Goal: Complete application form

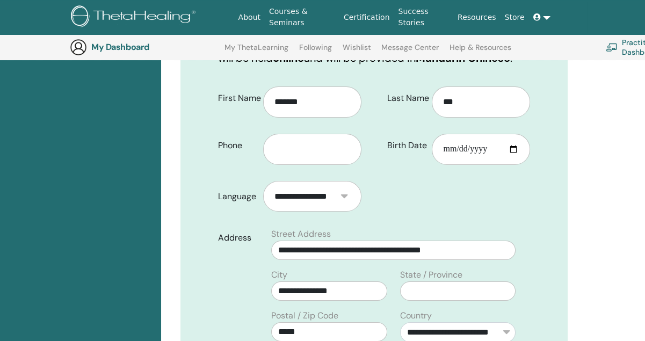
scroll to position [241, 0]
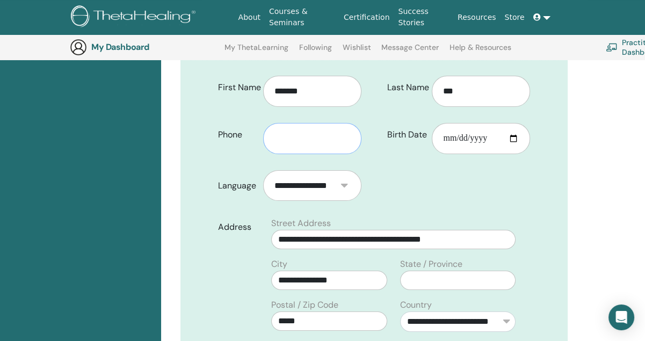
click at [303, 137] on input "text" at bounding box center [312, 138] width 98 height 31
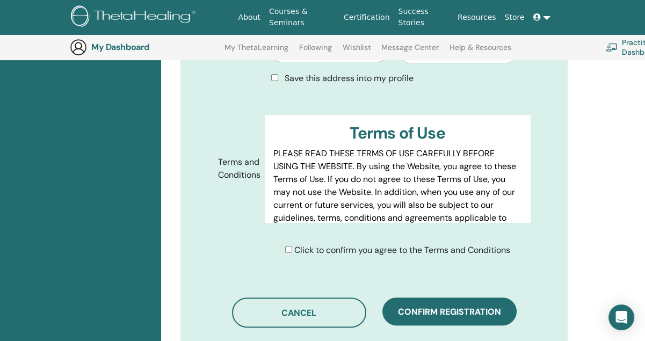
scroll to position [616, 0]
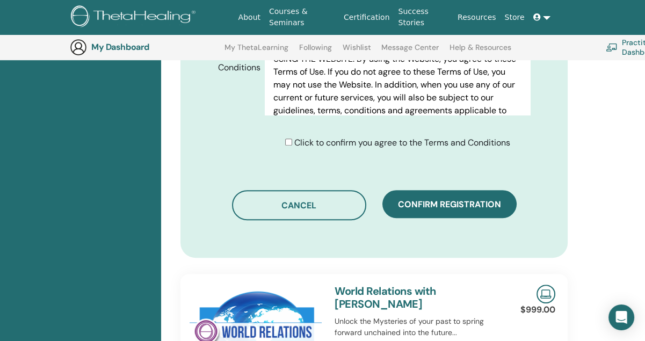
type input "**********"
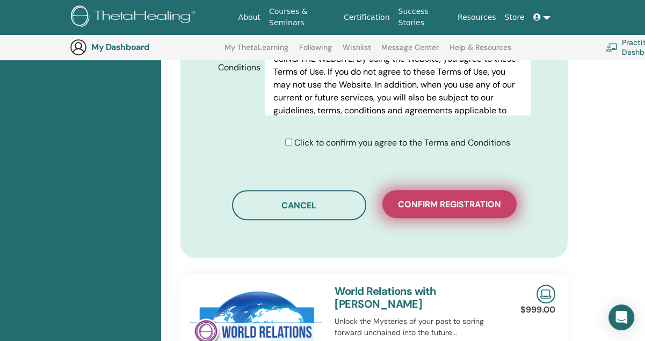
click at [433, 209] on span "Confirm registration" at bounding box center [449, 204] width 103 height 11
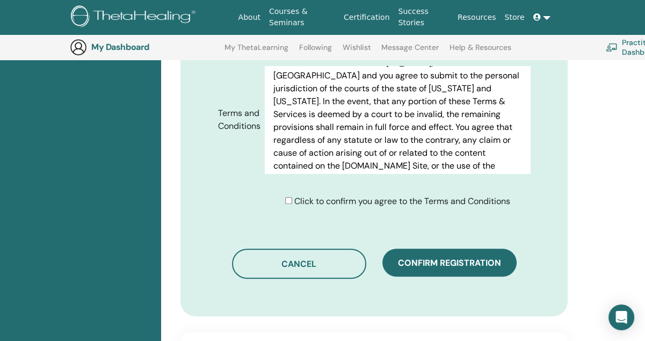
scroll to position [7231, 0]
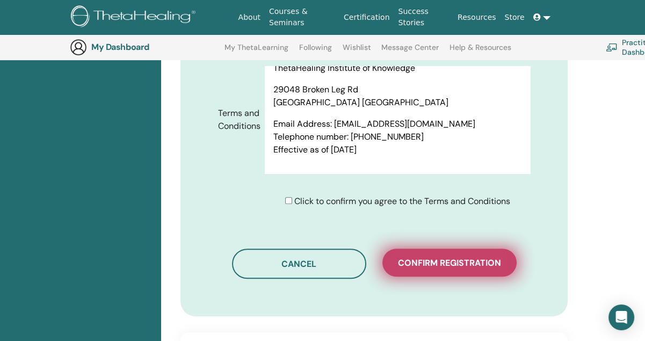
click at [459, 257] on span "Confirm registration" at bounding box center [449, 262] width 103 height 11
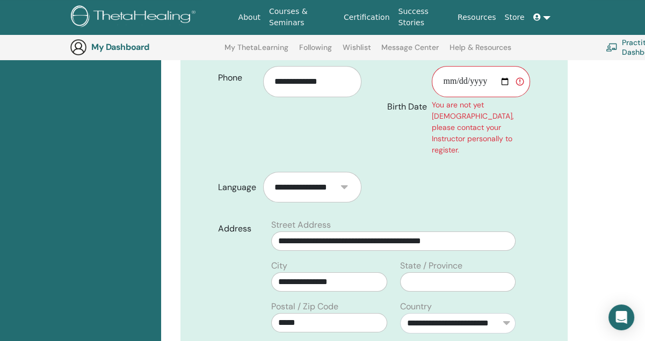
scroll to position [294, 0]
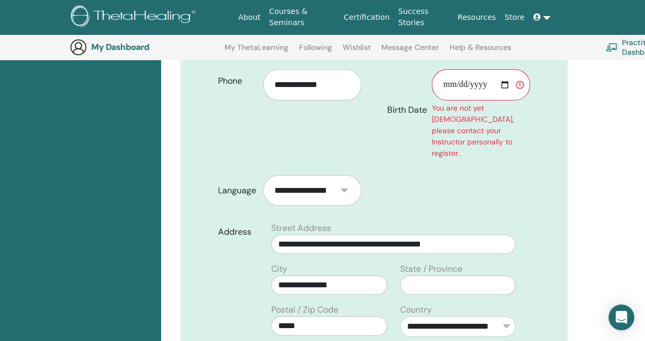
click at [503, 83] on input "Birth Date" at bounding box center [481, 84] width 98 height 31
type input "**********"
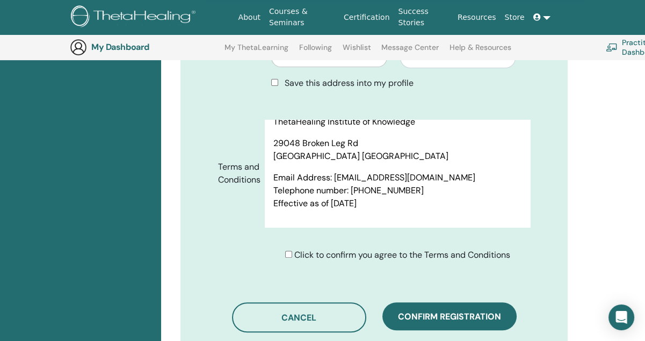
scroll to position [7231, 0]
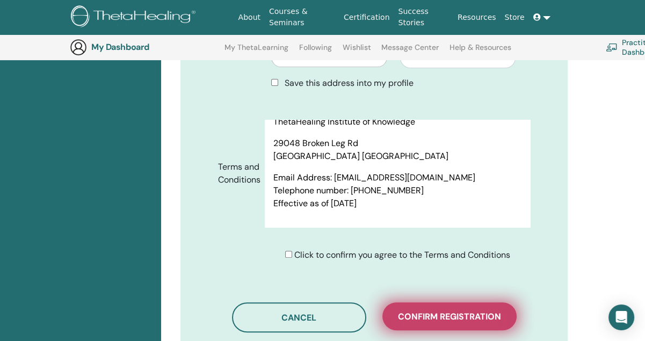
click at [437, 302] on button "Confirm registration" at bounding box center [449, 316] width 134 height 28
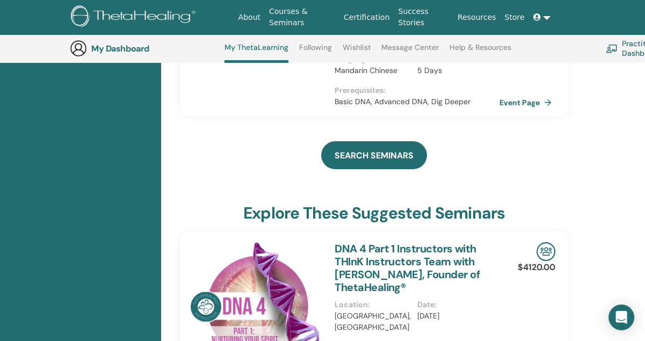
scroll to position [296, 0]
